Goal: Task Accomplishment & Management: Use online tool/utility

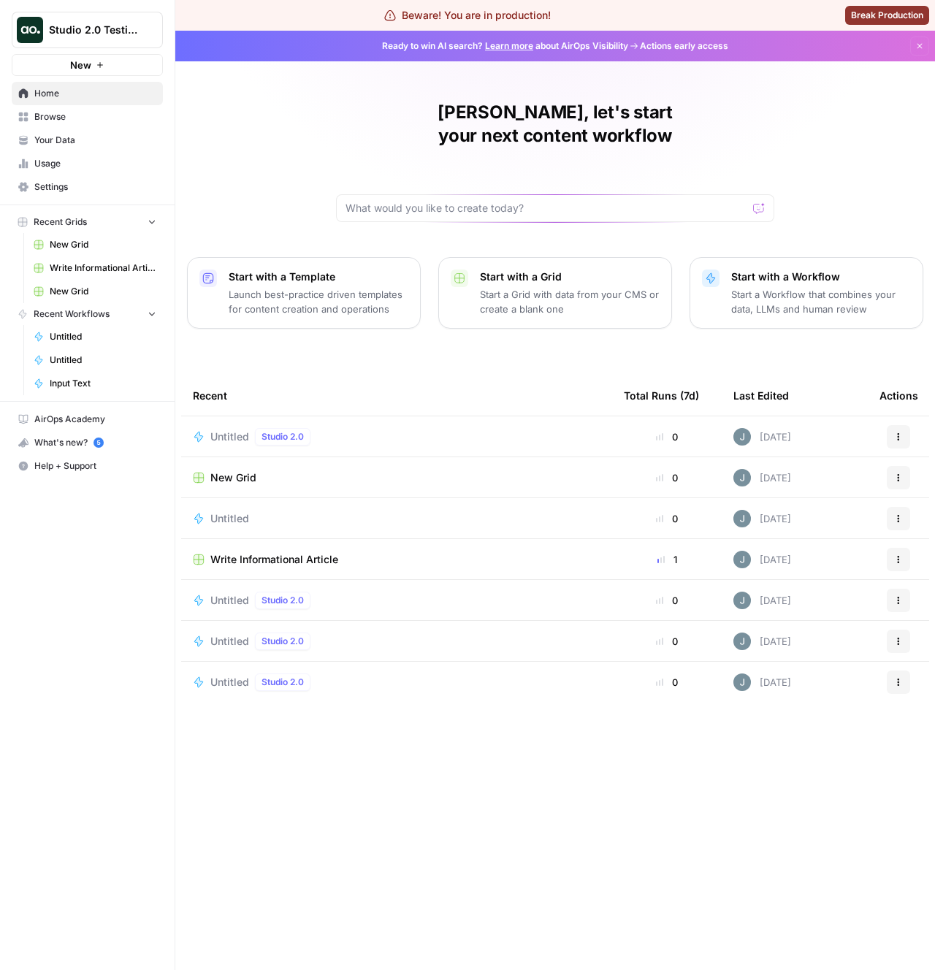
click at [235, 471] on span "New Grid" at bounding box center [233, 478] width 46 height 15
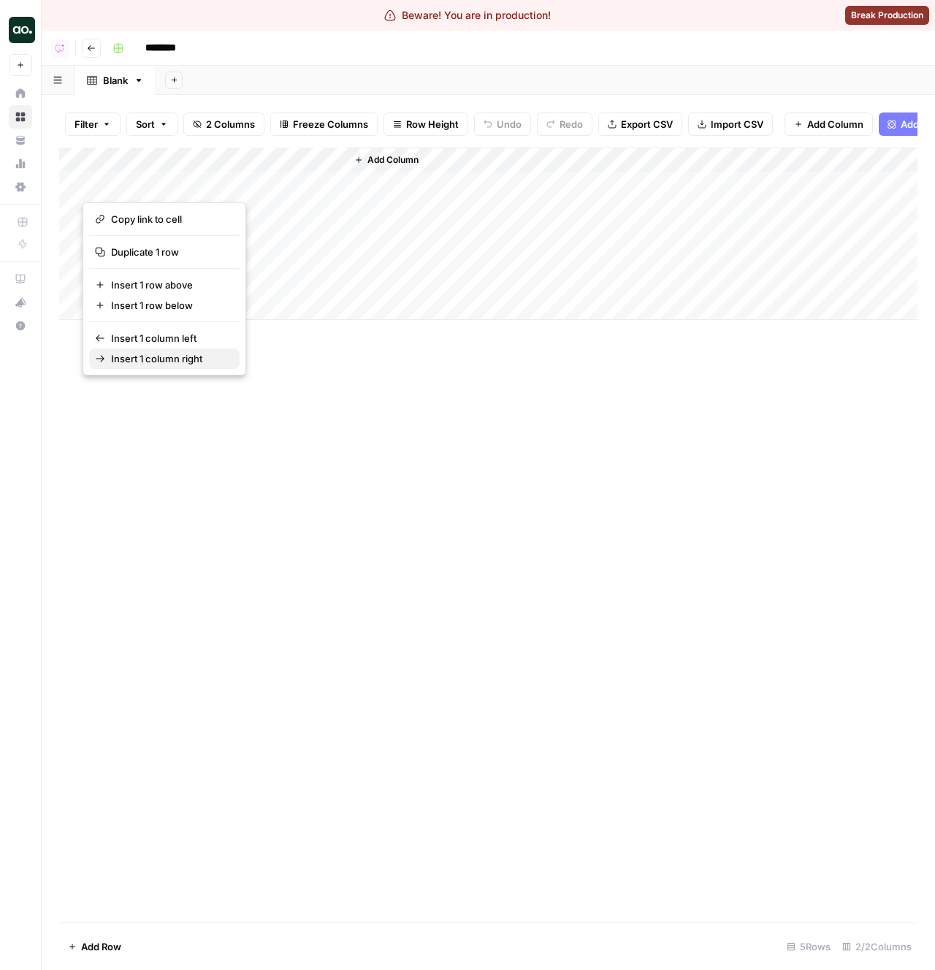
click at [185, 362] on span "Insert 1 column right" at bounding box center [169, 358] width 117 height 15
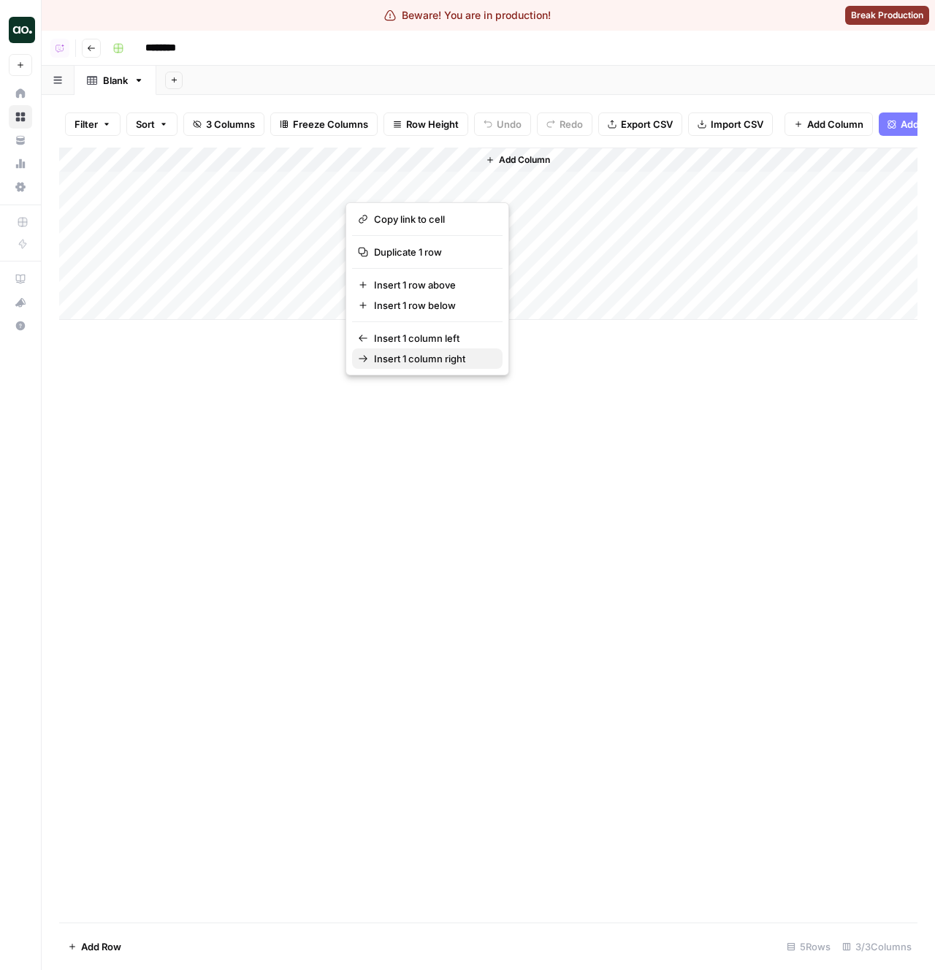
click at [452, 365] on span "Insert 1 column right" at bounding box center [432, 358] width 117 height 15
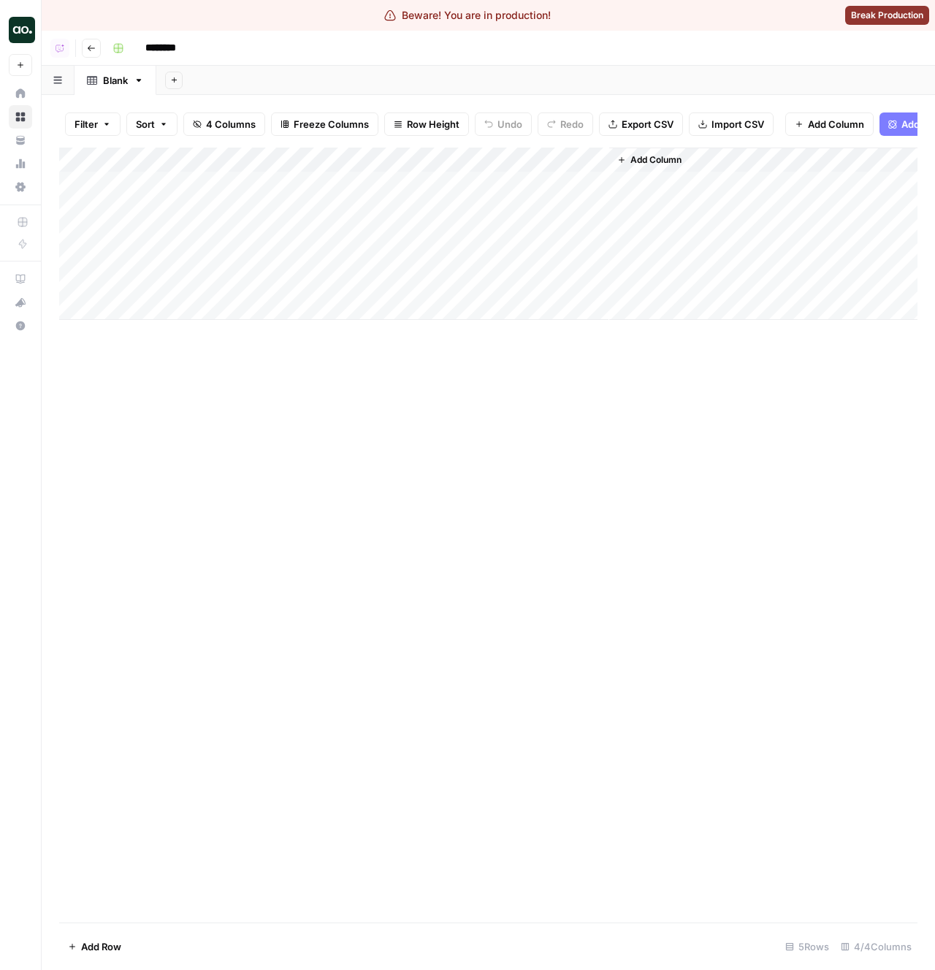
click at [590, 159] on div "Add Column" at bounding box center [488, 234] width 859 height 172
click at [559, 360] on span "Remove Column" at bounding box center [570, 356] width 128 height 15
click at [406, 145] on span "Delete" at bounding box center [415, 151] width 31 height 15
click at [22, 101] on link "Home" at bounding box center [20, 93] width 23 height 23
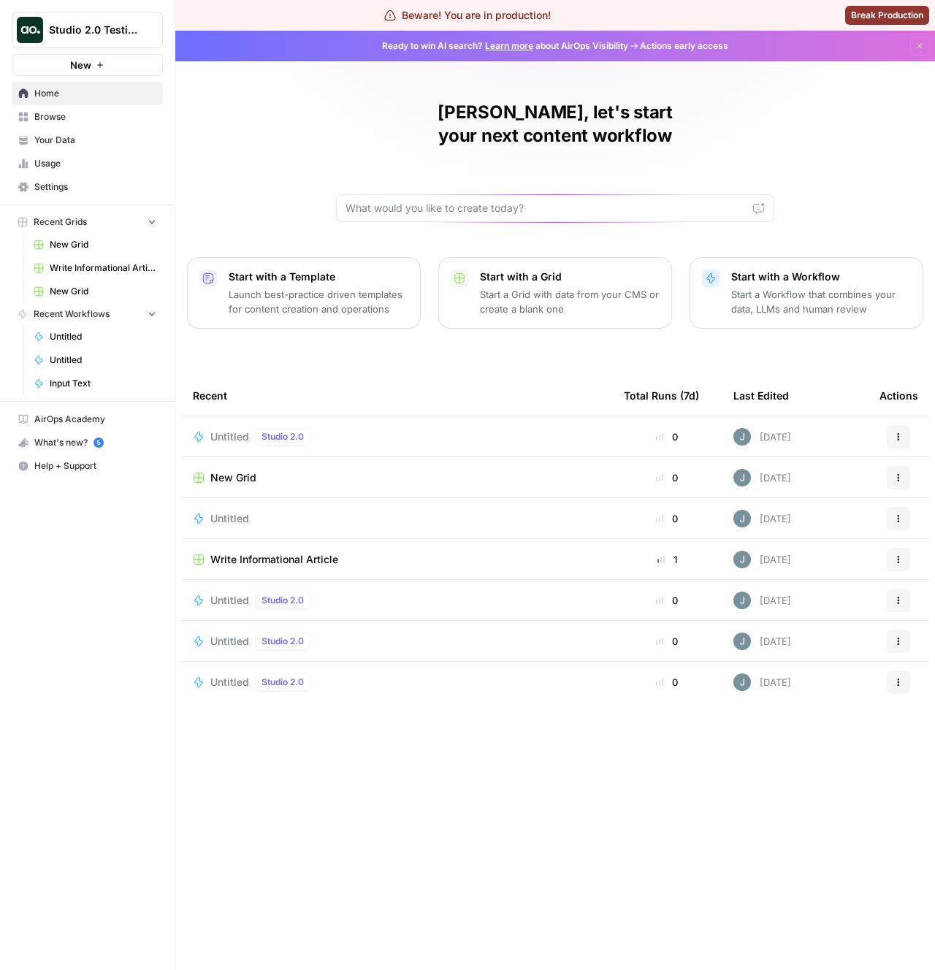
click at [217, 430] on span "Untitled" at bounding box center [229, 437] width 39 height 15
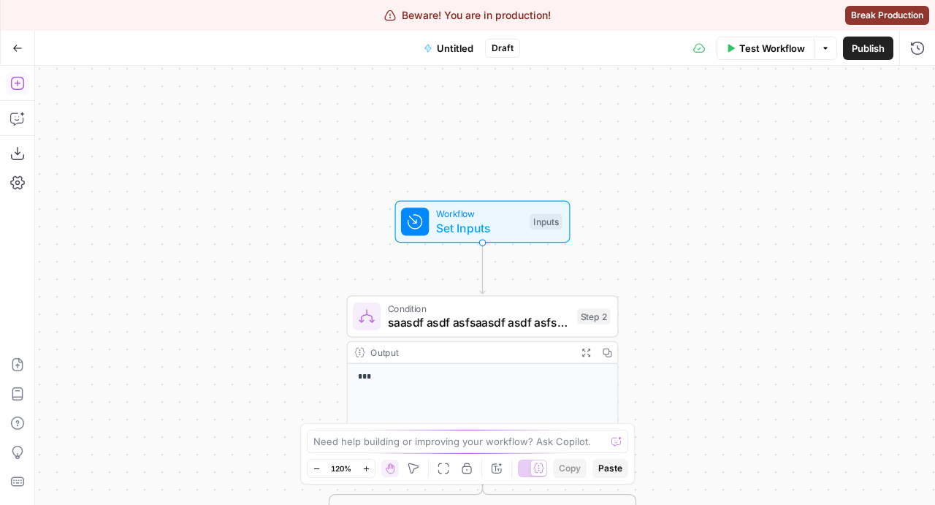
click at [16, 79] on icon "button" at bounding box center [17, 83] width 15 height 15
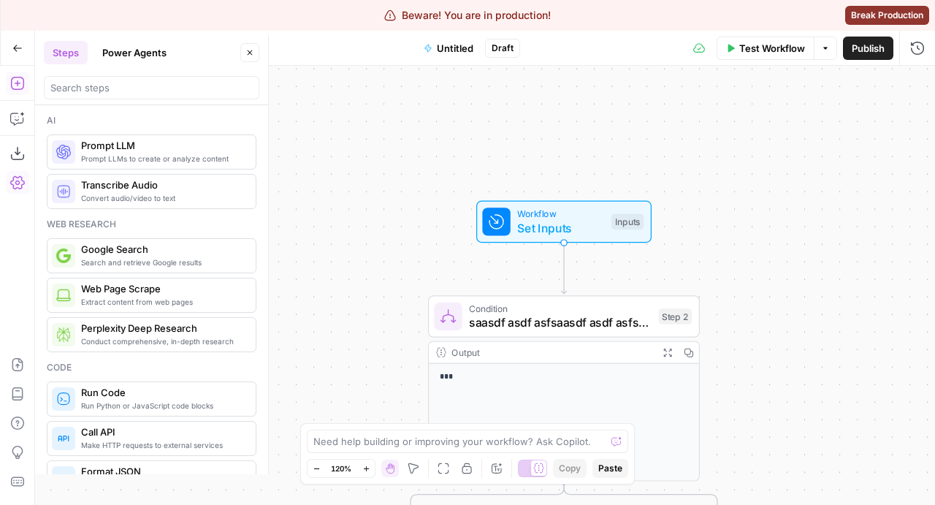
click at [168, 153] on span "Prompt LLMs to create or analyze content" at bounding box center [162, 159] width 163 height 12
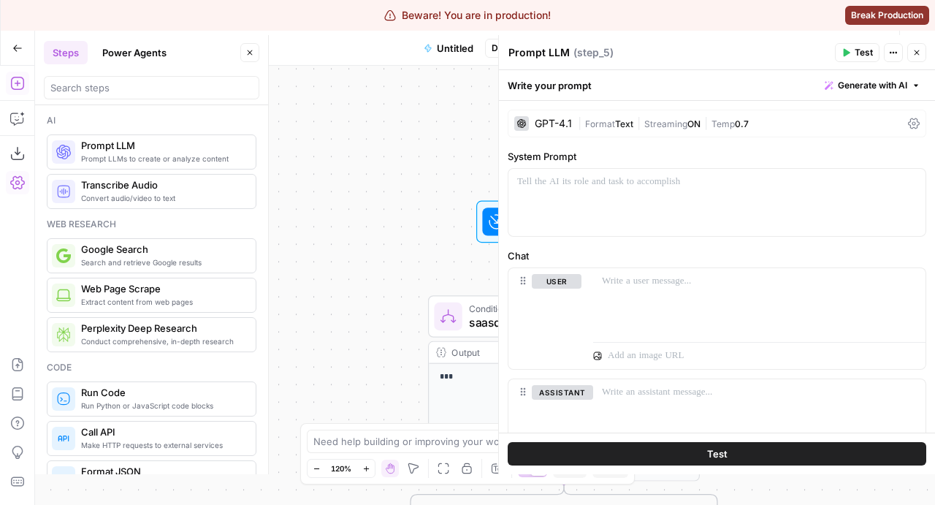
click at [126, 362] on div "Code" at bounding box center [152, 367] width 210 height 13
